Goal: Information Seeking & Learning: Check status

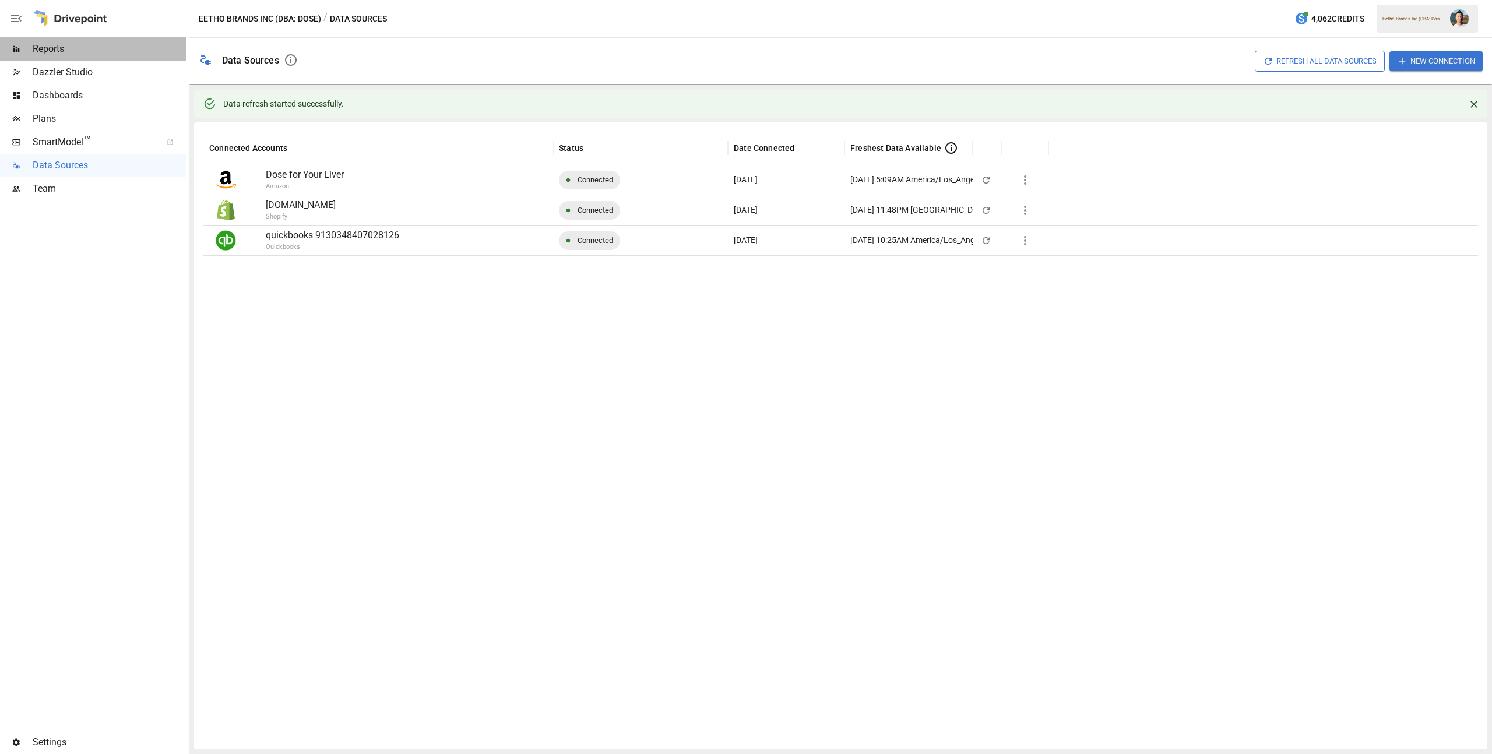
drag, startPoint x: 74, startPoint y: 54, endPoint x: 84, endPoint y: 58, distance: 10.7
click at [74, 54] on span "Reports" at bounding box center [110, 49] width 154 height 14
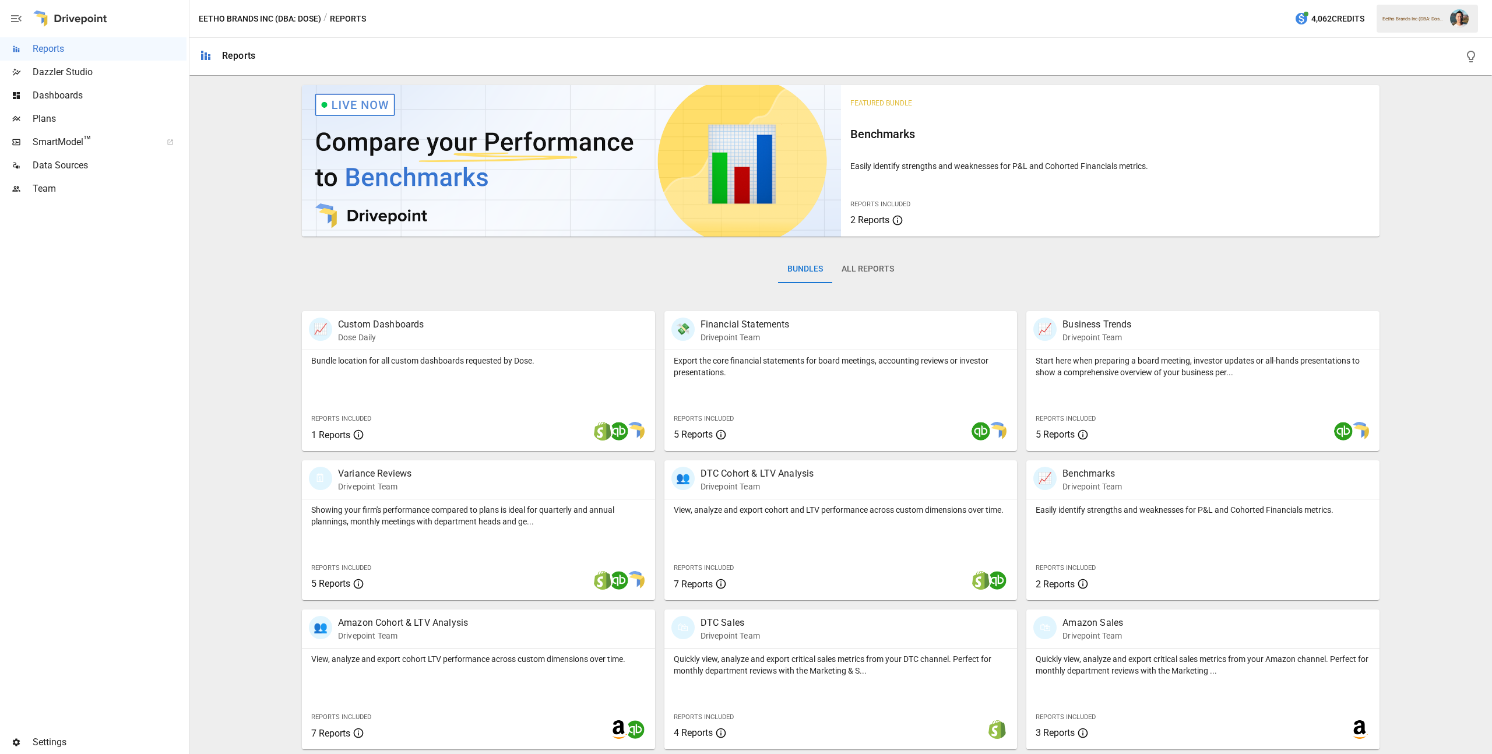
click at [865, 263] on button "All Reports" at bounding box center [867, 269] width 71 height 28
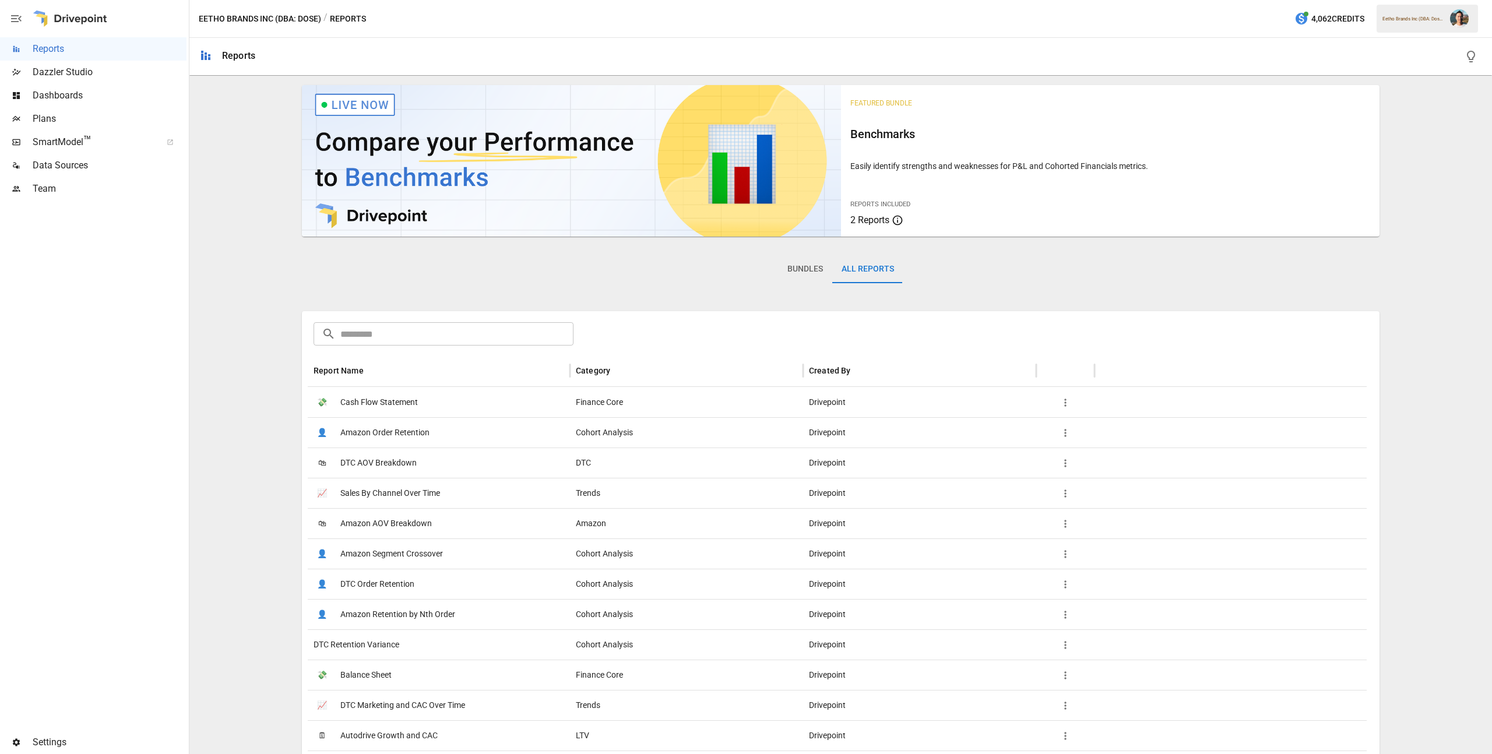
click at [419, 334] on input "text" at bounding box center [456, 333] width 233 height 23
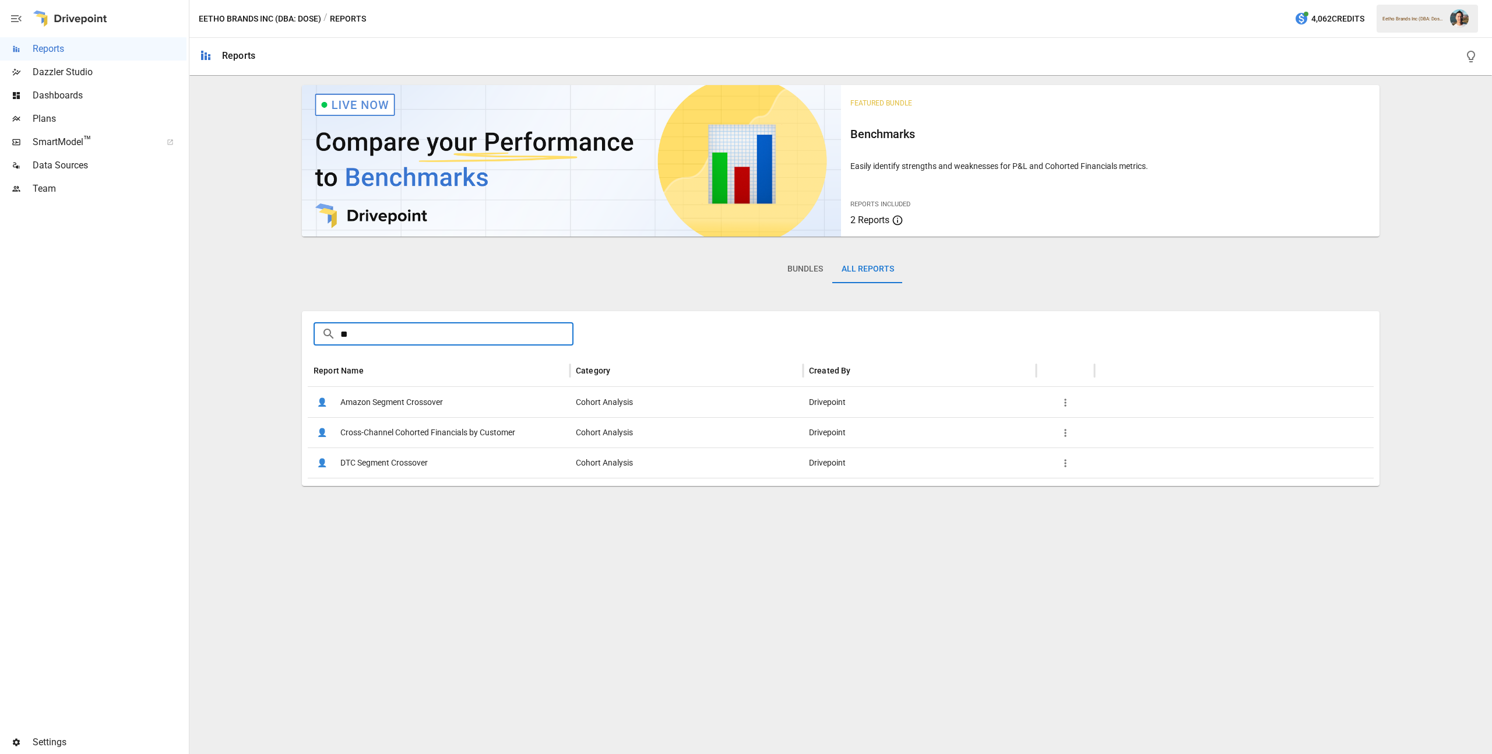
type input "**"
click at [437, 442] on span "Cross-Channel Cohorted Financials by Customer" at bounding box center [427, 433] width 175 height 30
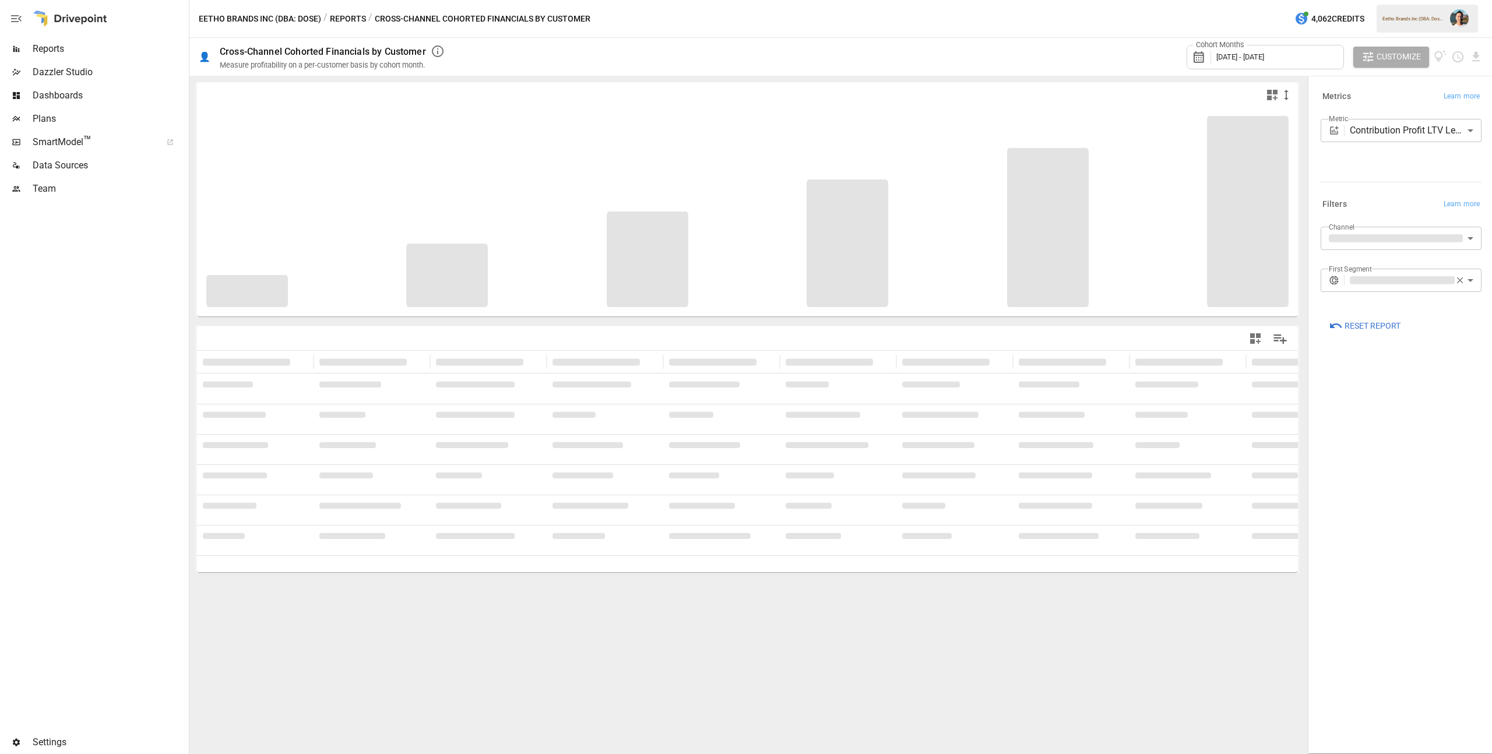
click at [350, 22] on button "Reports" at bounding box center [348, 19] width 36 height 15
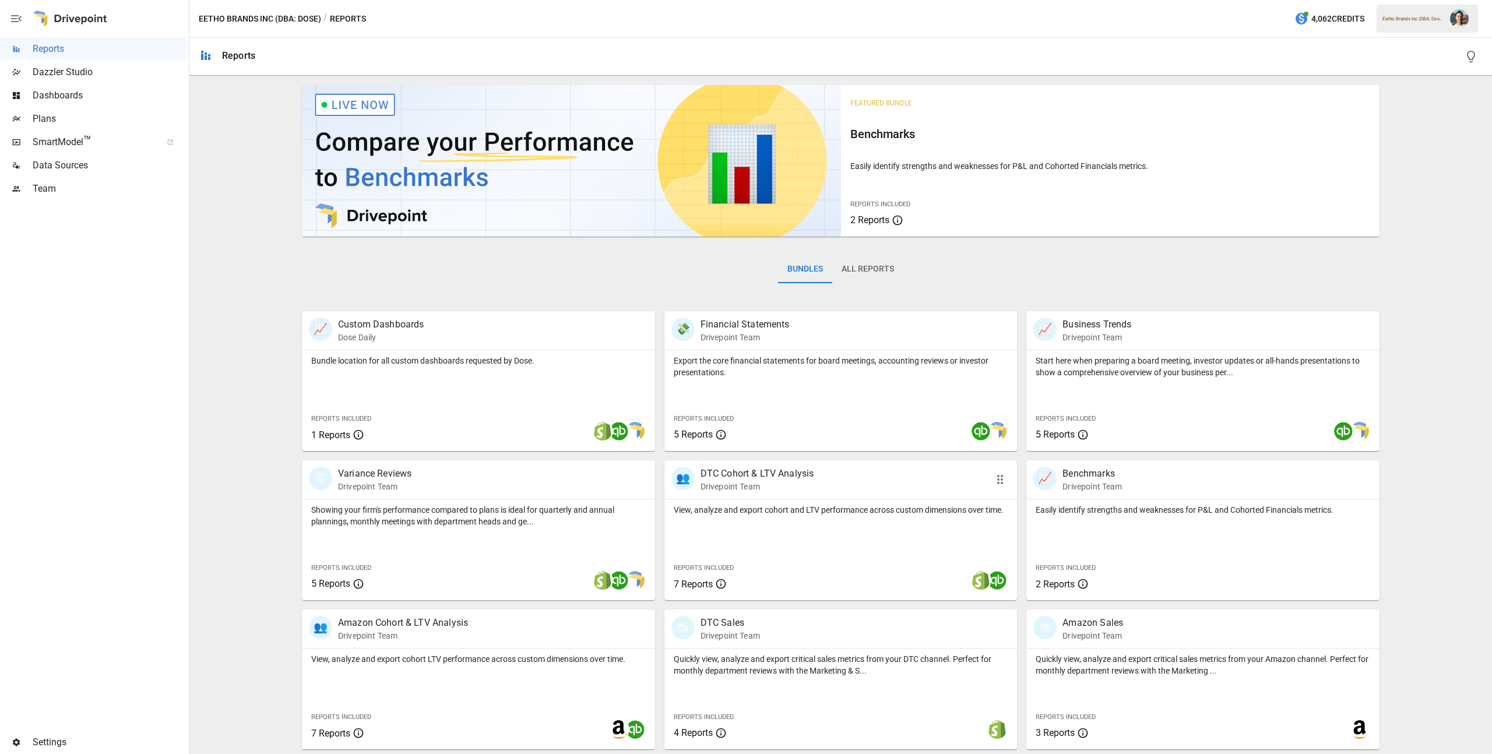
click at [956, 526] on div "View, analyze and export cohort and LTV performance across custom dimensions ov…" at bounding box center [841, 550] width 353 height 101
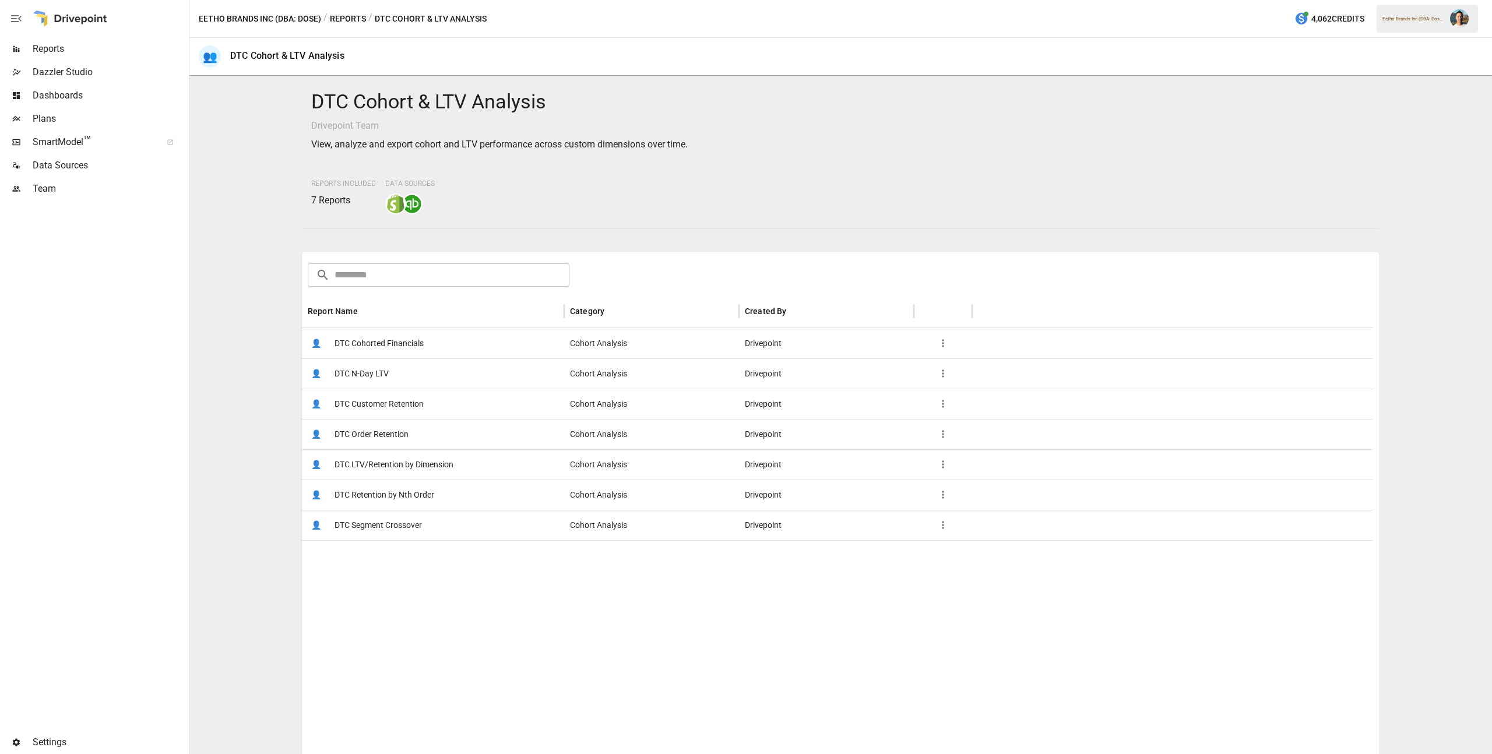
click at [397, 342] on span "DTC Cohorted Financials" at bounding box center [379, 344] width 89 height 30
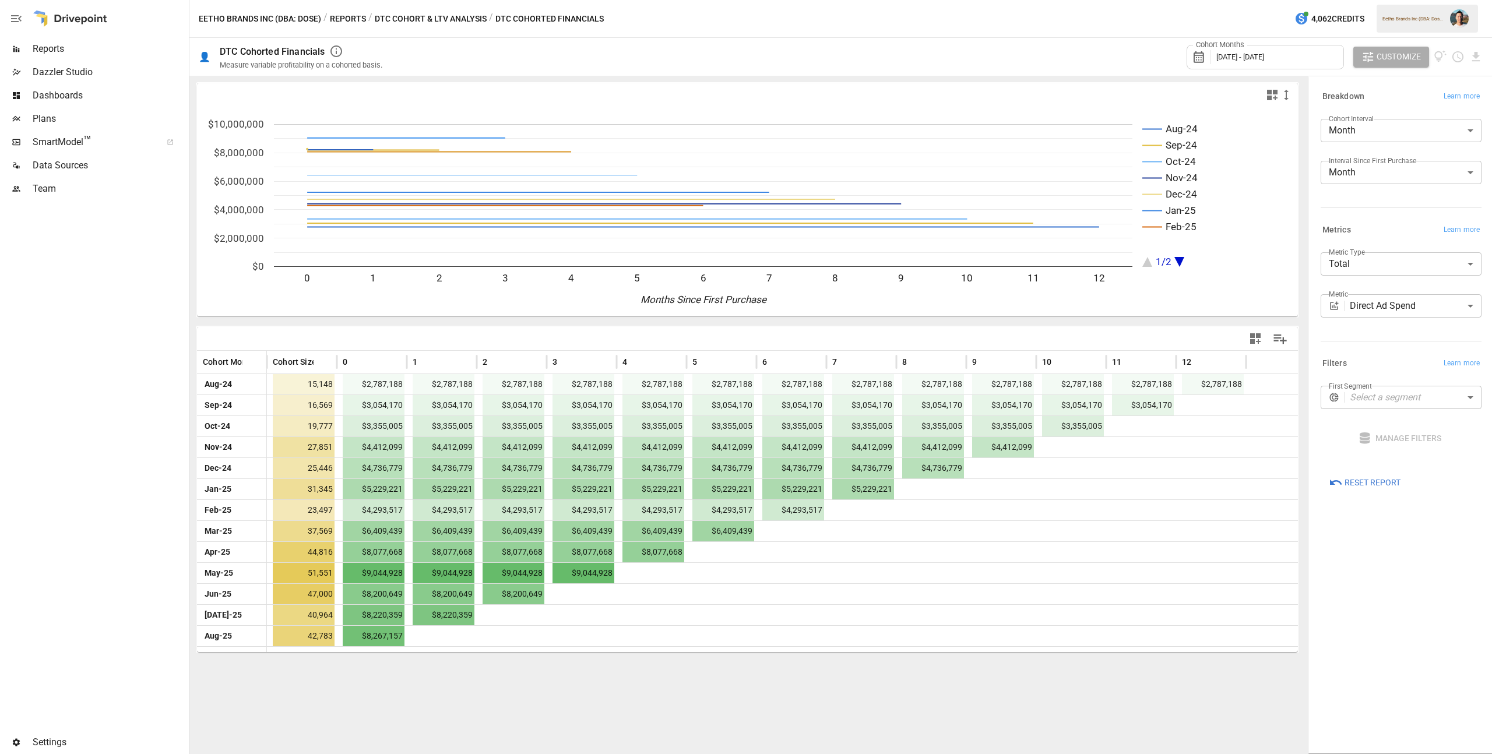
click at [346, 21] on button "Reports" at bounding box center [348, 19] width 36 height 15
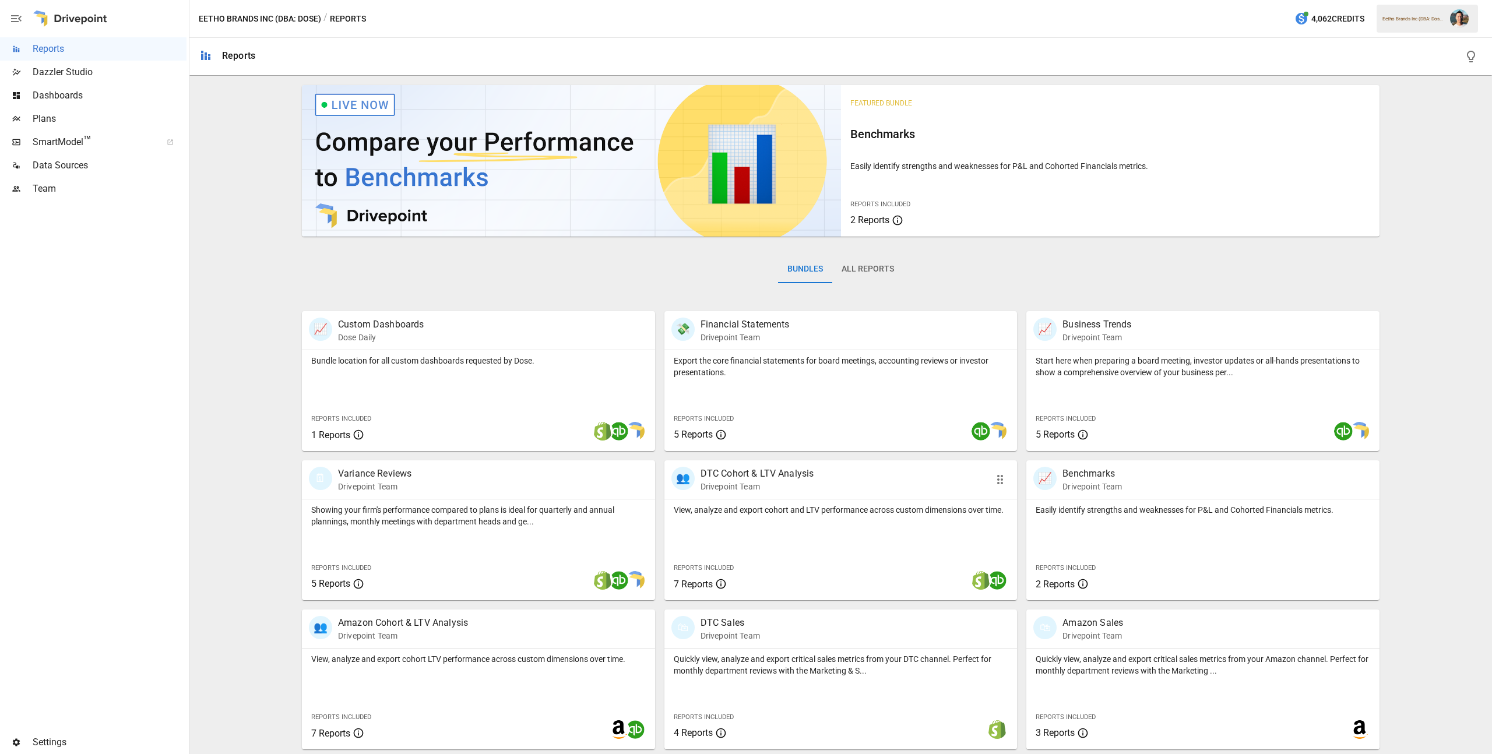
click at [888, 549] on div "View, analyze and export cohort and LTV performance across custom dimensions ov…" at bounding box center [841, 550] width 353 height 101
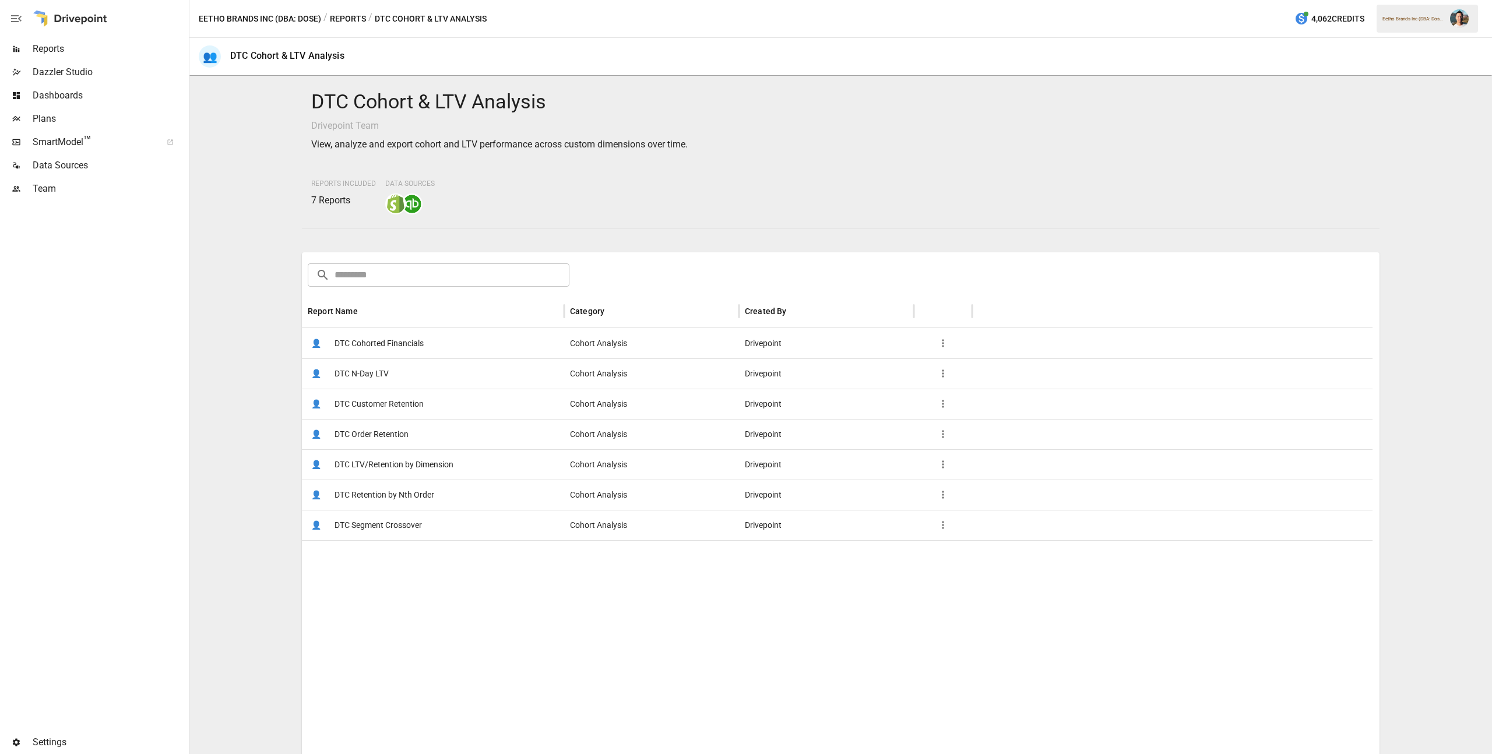
click at [338, 15] on button "Reports" at bounding box center [348, 19] width 36 height 15
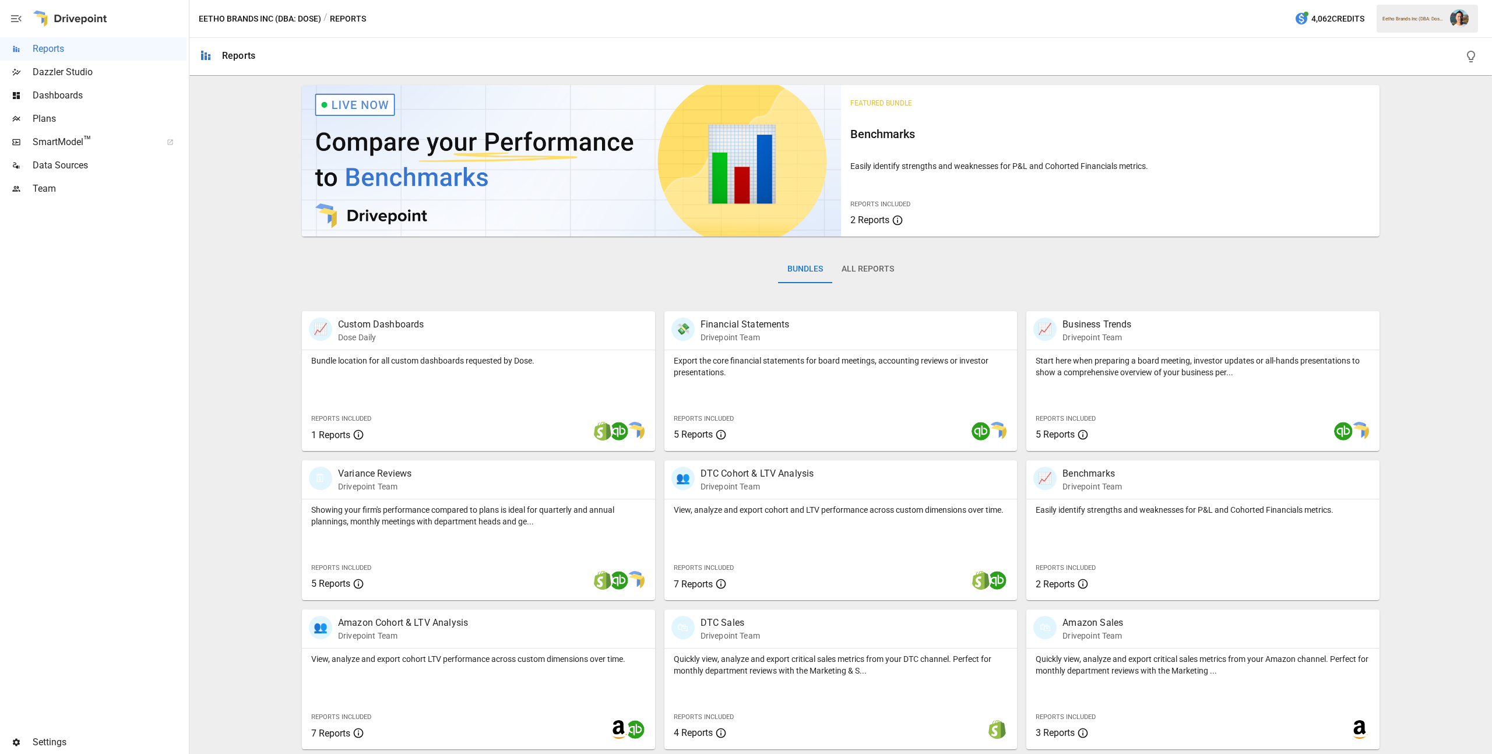
click at [847, 265] on button "All Reports" at bounding box center [867, 269] width 71 height 28
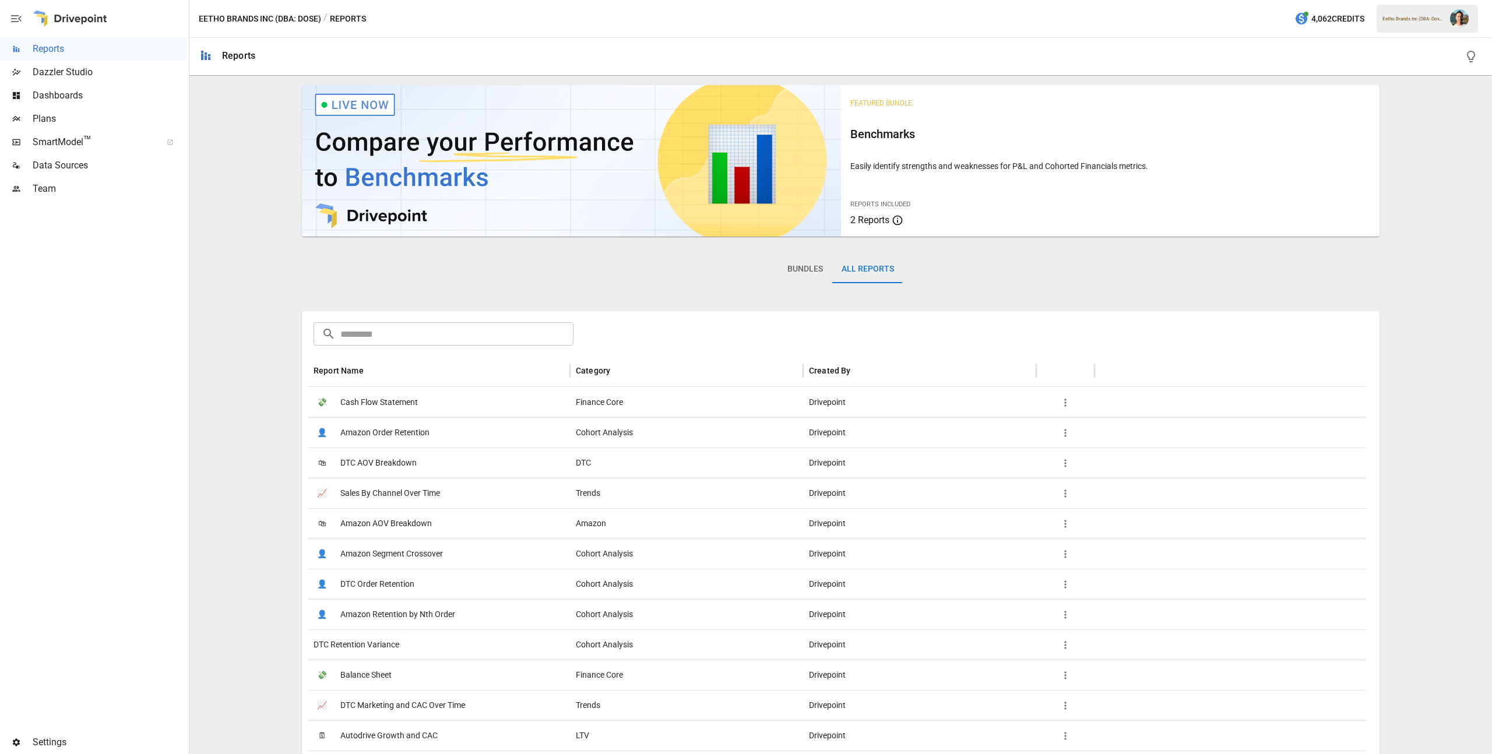
click at [450, 330] on input "text" at bounding box center [456, 333] width 233 height 23
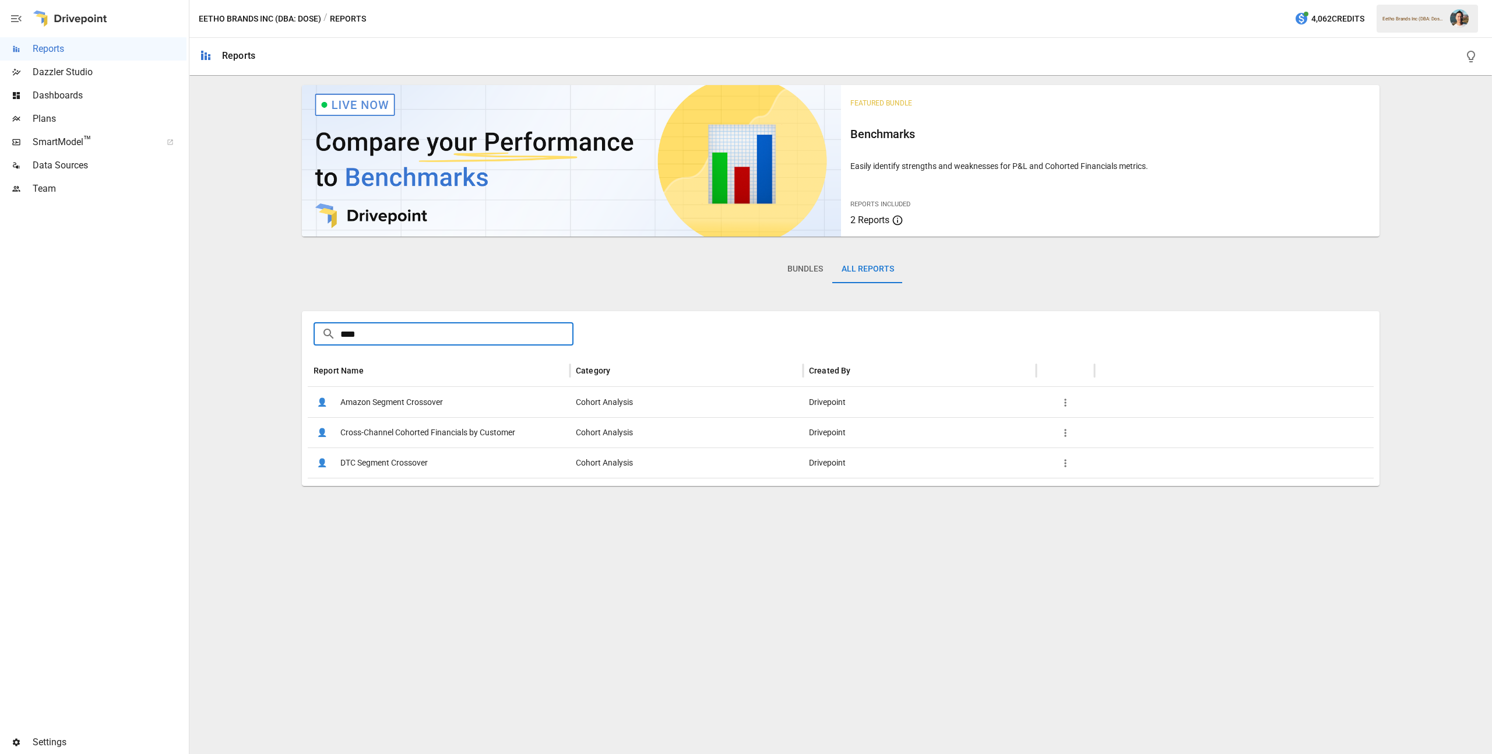
type input "****"
click at [480, 425] on span "Cross-Channel Cohorted Financials by Customer" at bounding box center [427, 433] width 175 height 30
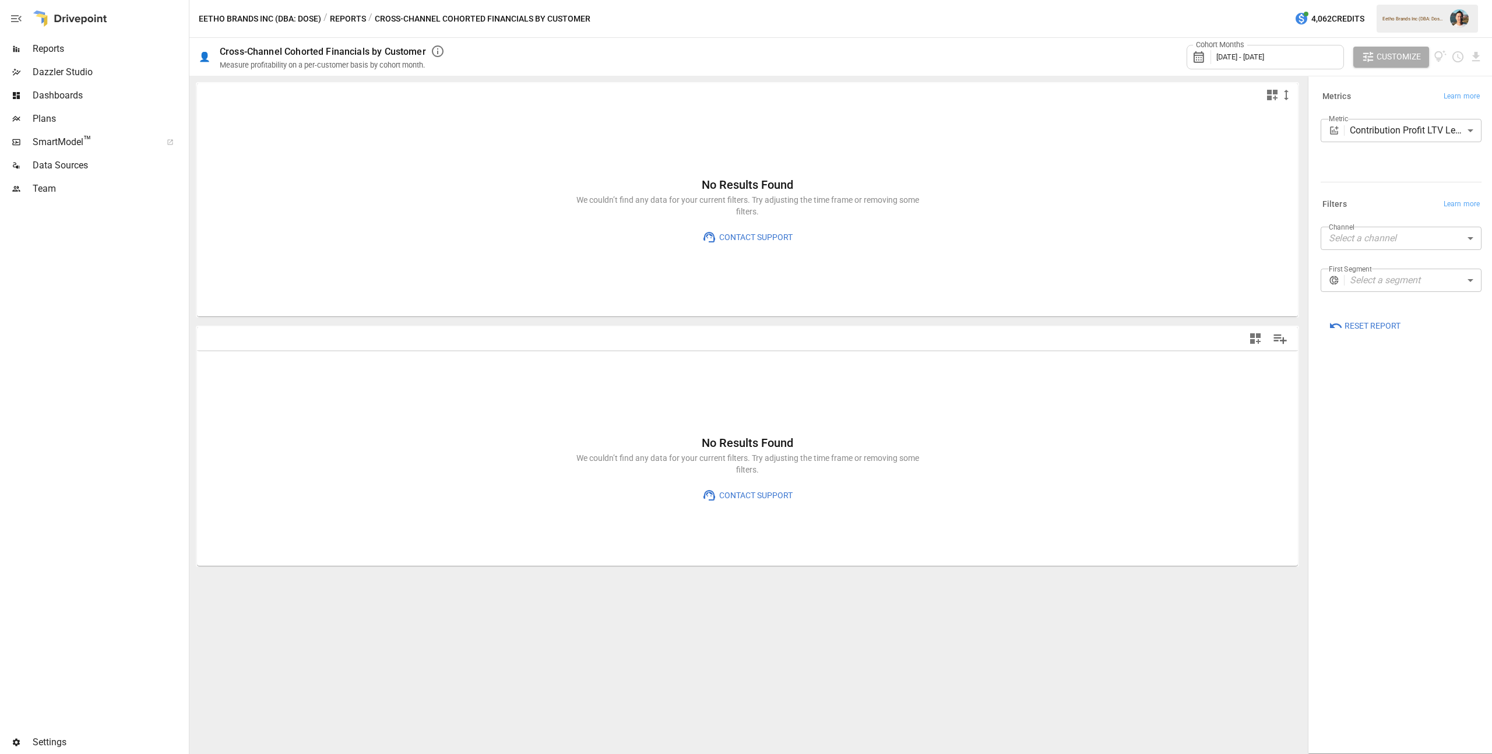
type input "**********"
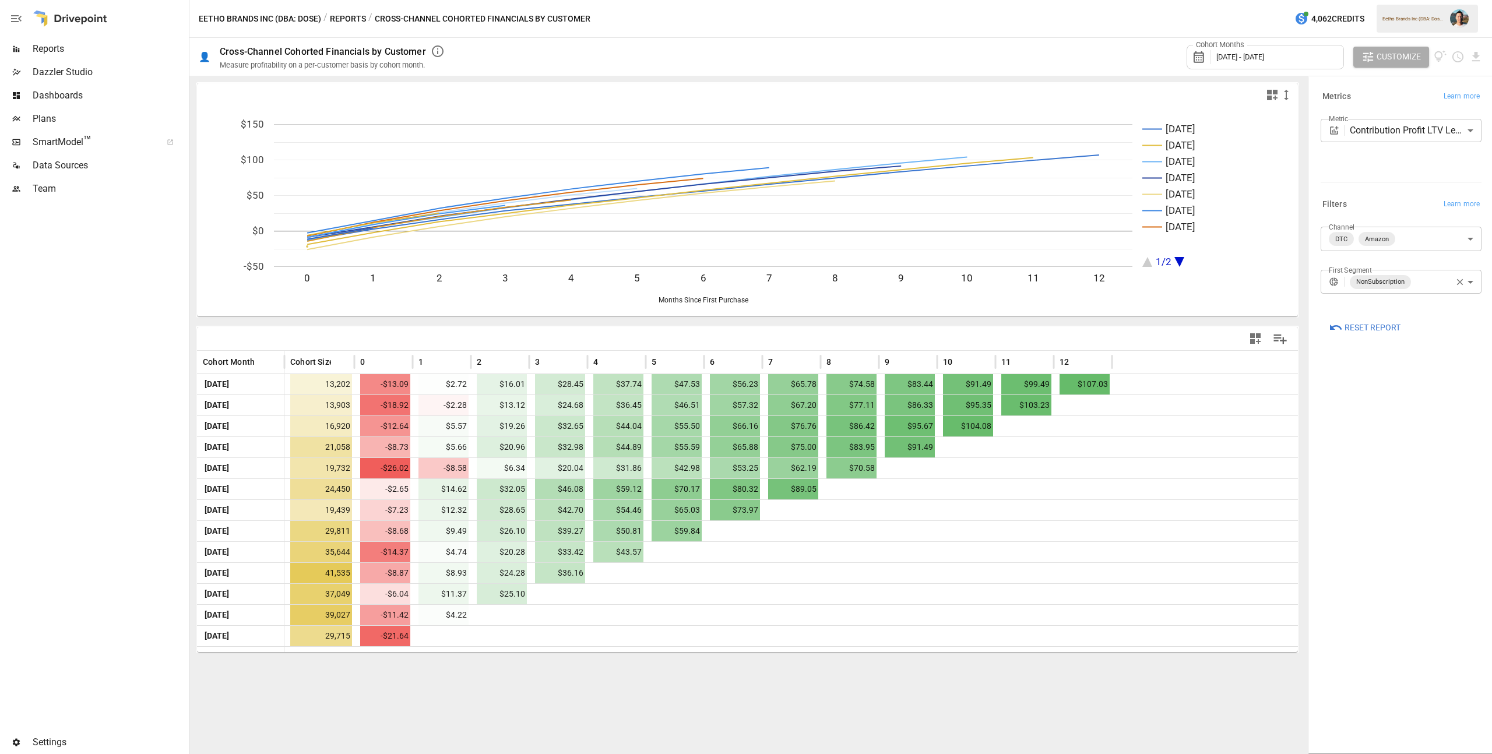
click at [1466, 0] on body "Reports Dazzler Studio Dashboards Plans SmartModel ™ Data Sources Team Settings…" at bounding box center [746, 0] width 1492 height 0
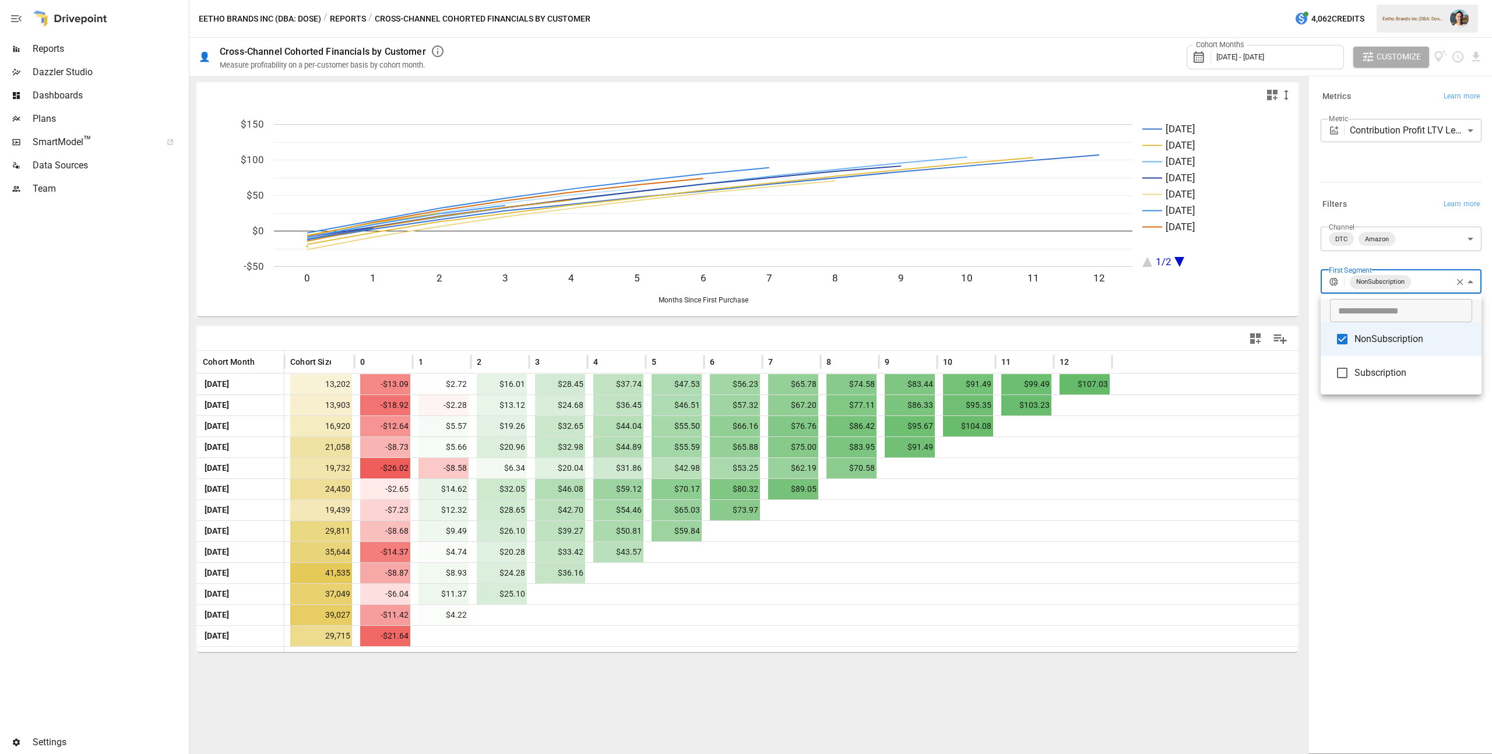
click at [1392, 340] on span "NonSubscription" at bounding box center [1414, 339] width 118 height 14
click at [1379, 366] on span "Subscription" at bounding box center [1414, 372] width 118 height 14
type input "**********"
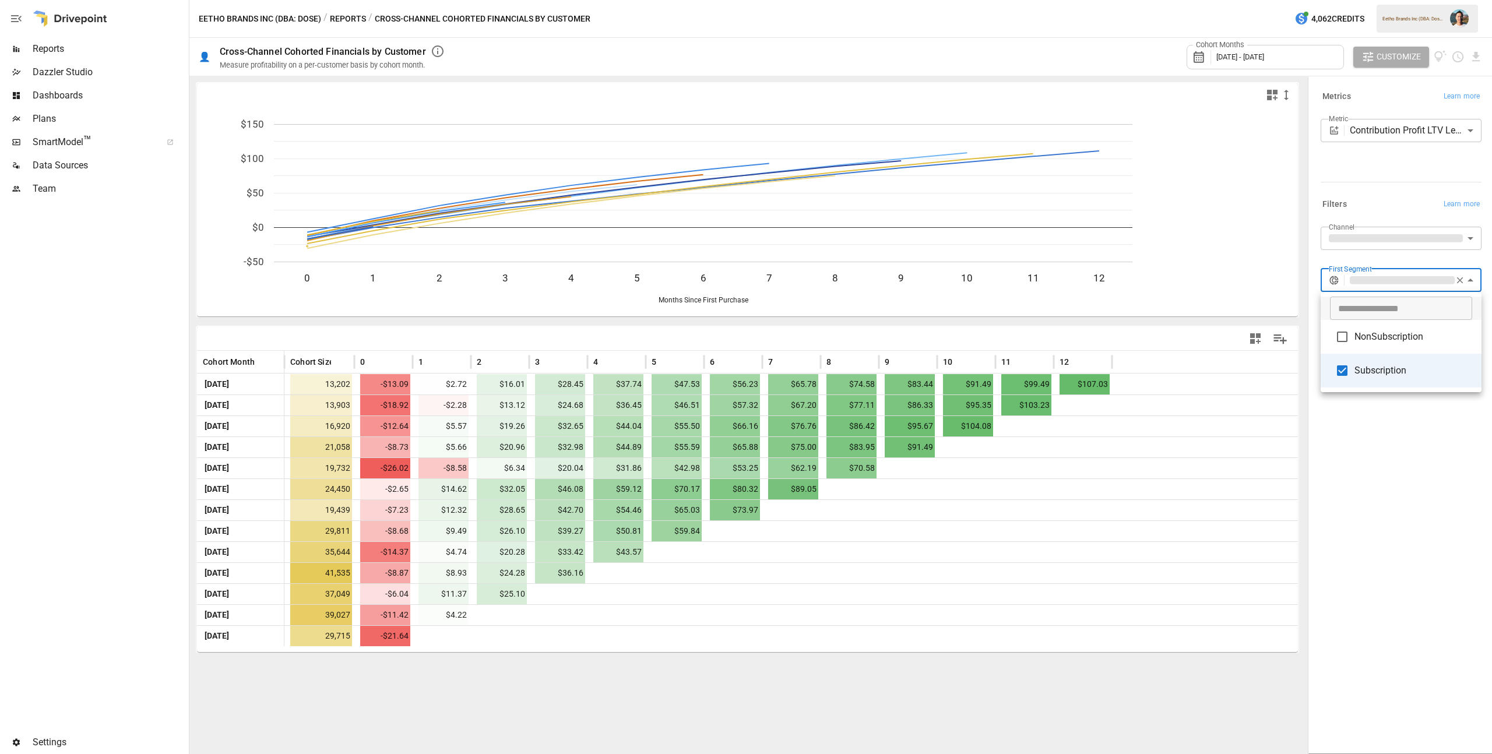
click at [1404, 467] on div at bounding box center [746, 377] width 1492 height 754
